Goal: Task Accomplishment & Management: Use online tool/utility

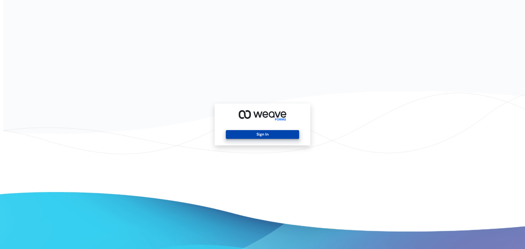
click at [270, 134] on button "Sign In" at bounding box center [262, 134] width 73 height 9
